Goal: Information Seeking & Learning: Learn about a topic

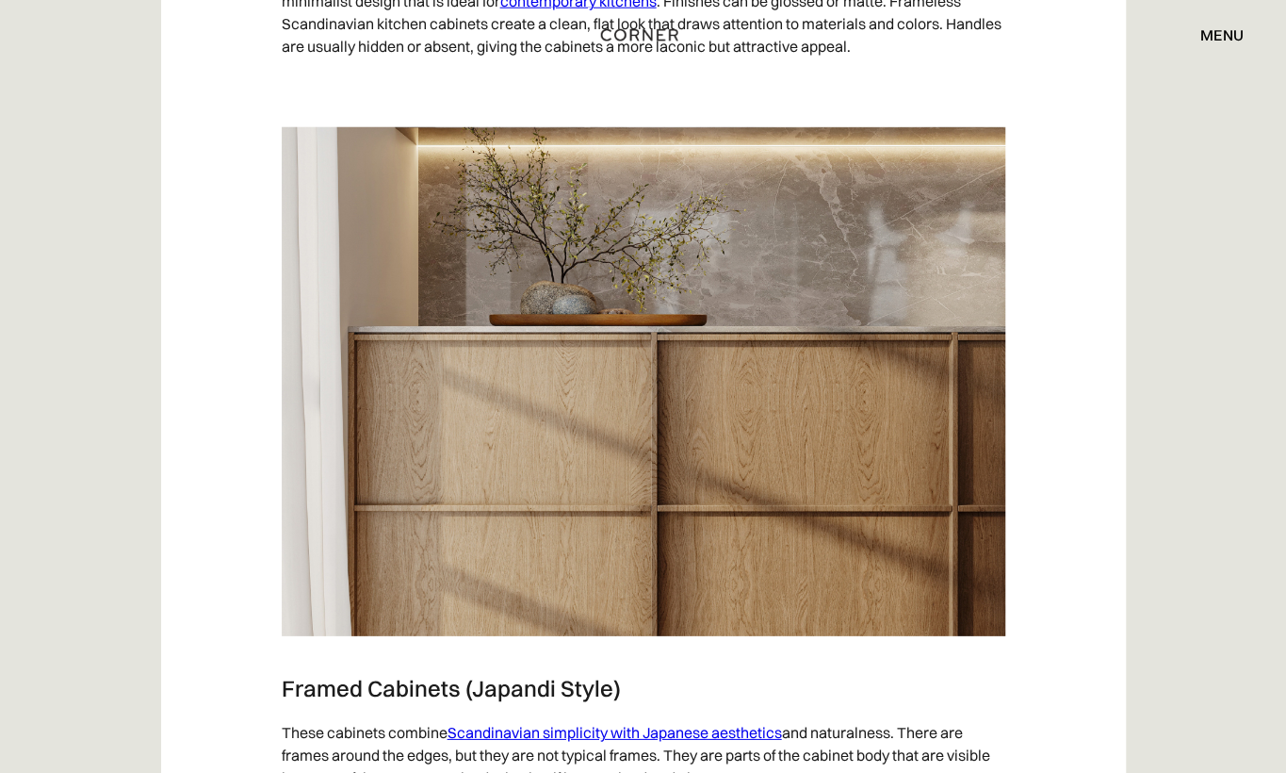
scroll to position [2728, 0]
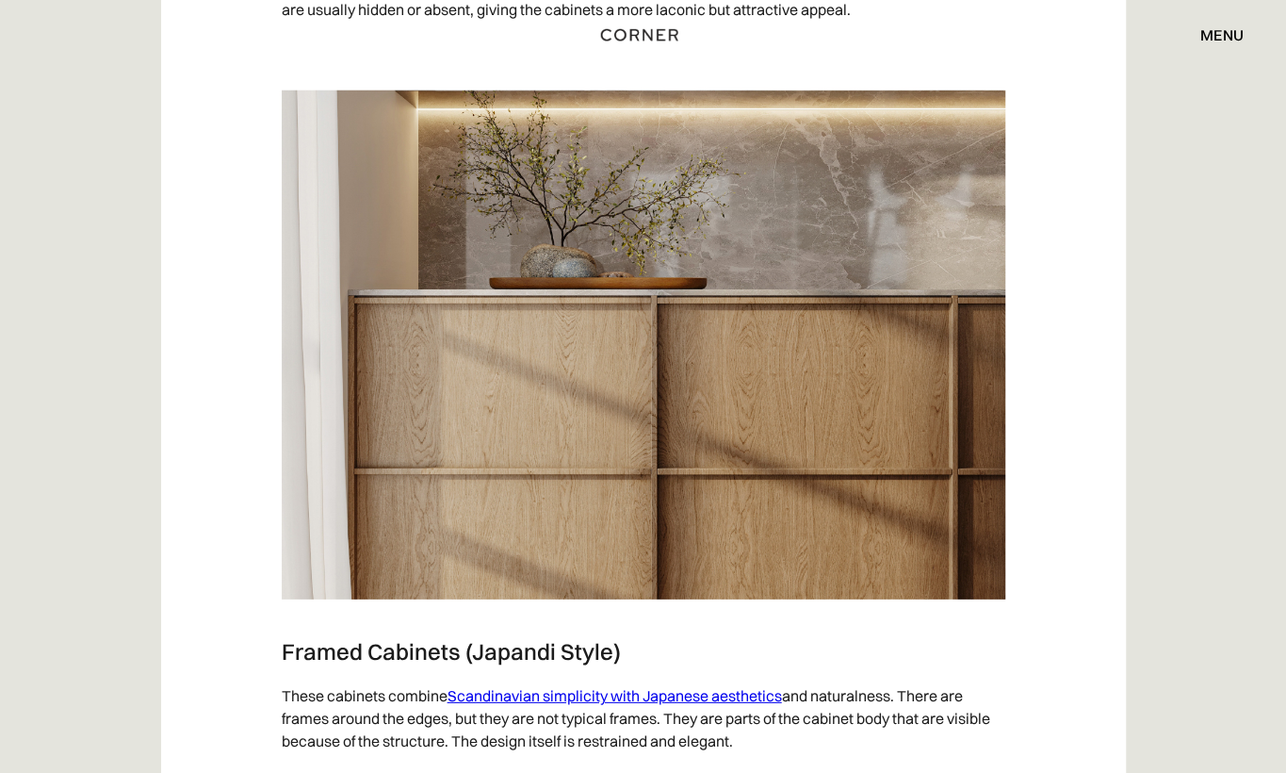
click at [568, 298] on img at bounding box center [644, 344] width 724 height 509
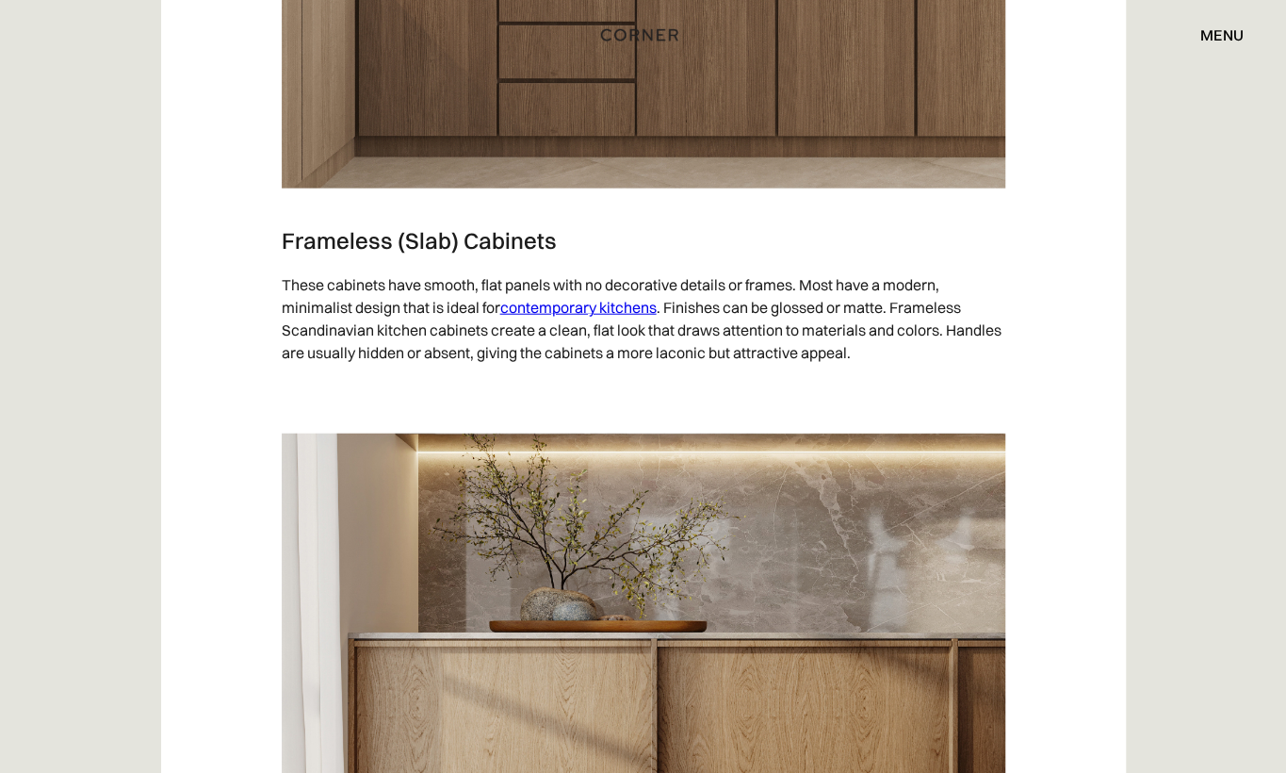
scroll to position [2540, 0]
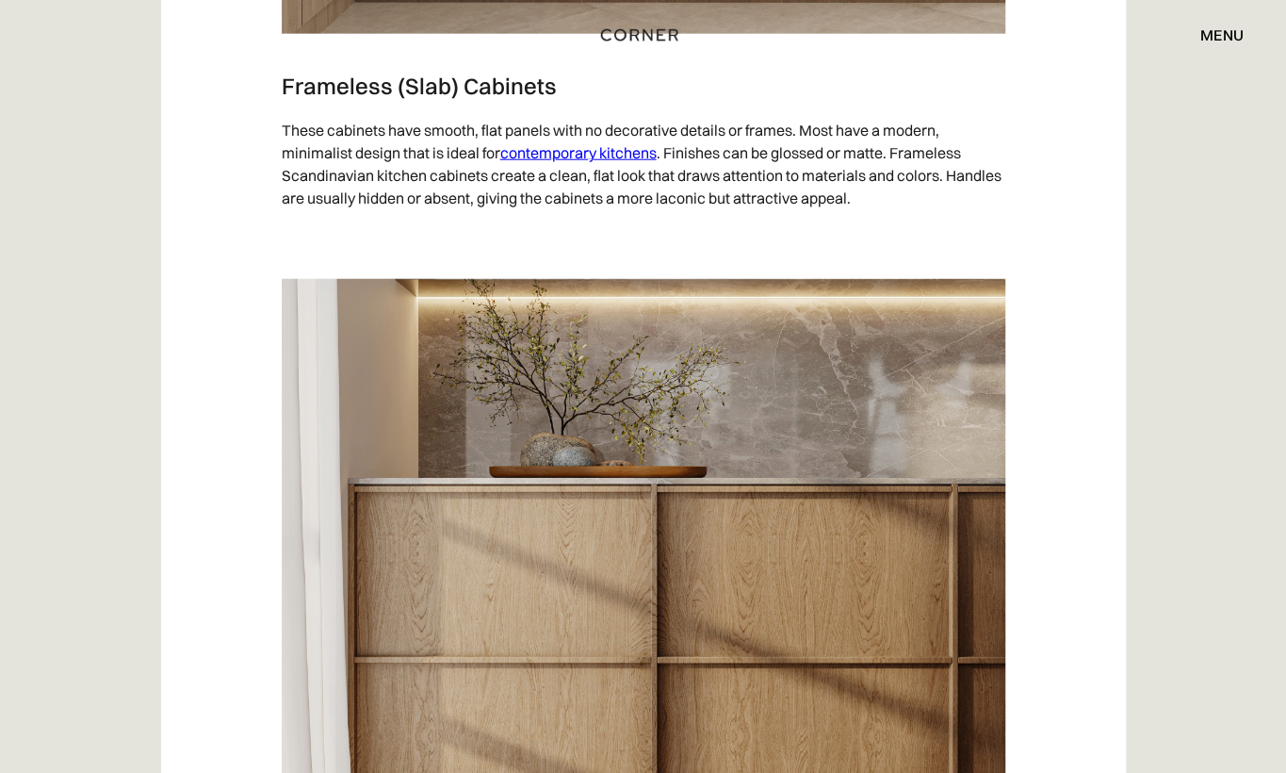
click at [771, 410] on img at bounding box center [644, 533] width 724 height 509
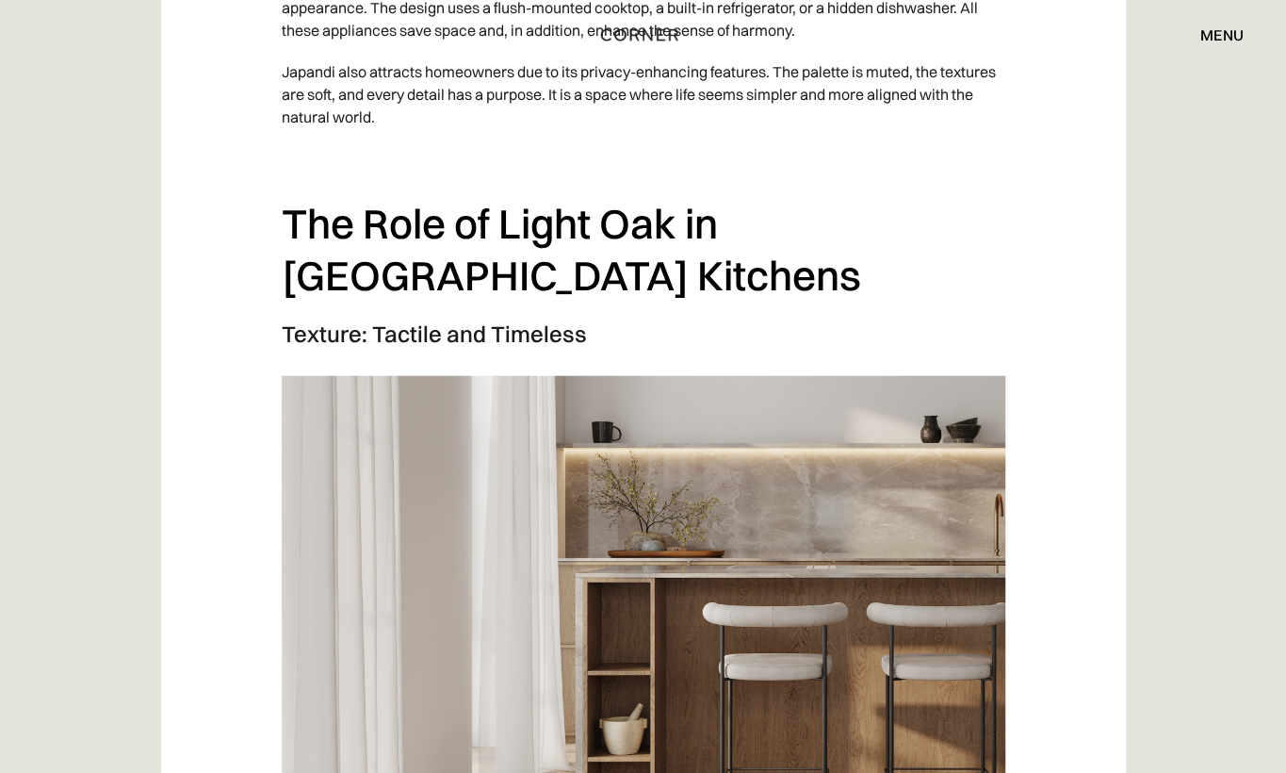
scroll to position [2544, 0]
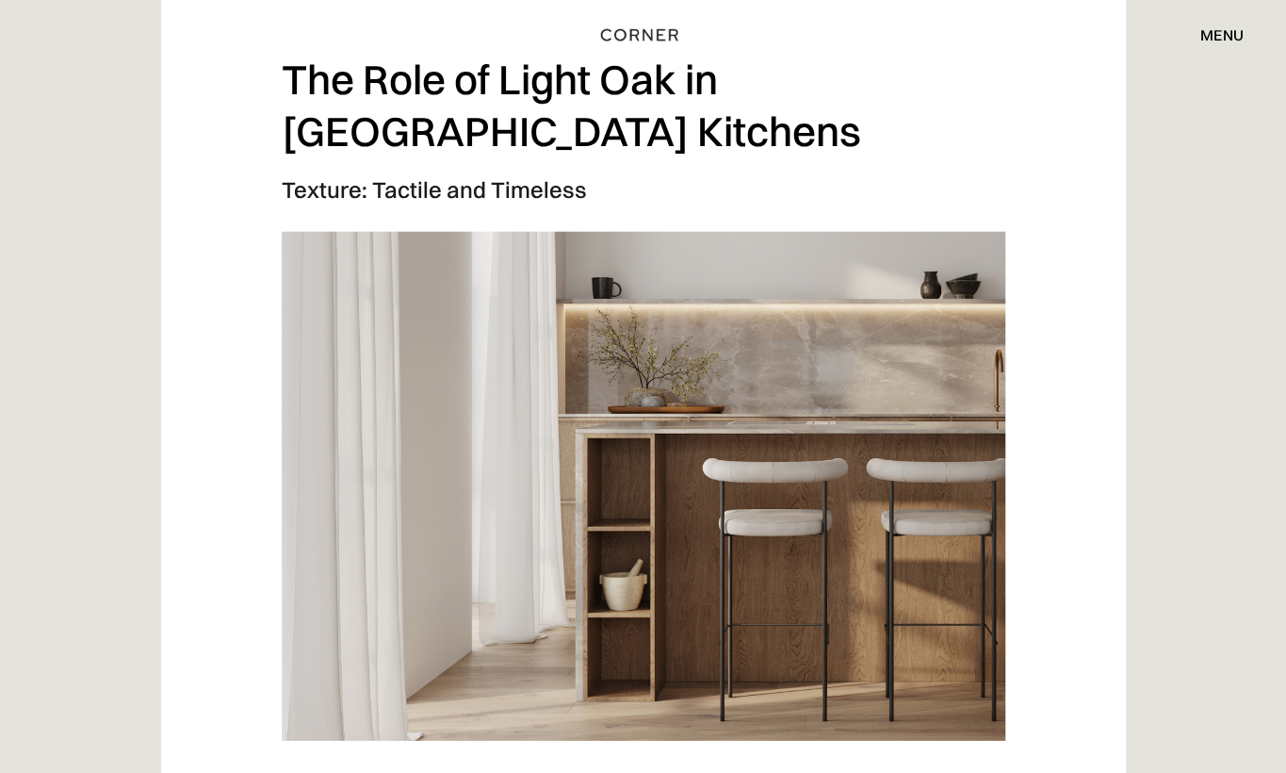
click at [737, 400] on img at bounding box center [644, 486] width 724 height 509
click at [647, 332] on img at bounding box center [644, 486] width 724 height 509
click at [645, 331] on img at bounding box center [644, 486] width 724 height 509
